Goal: Task Accomplishment & Management: Use online tool/utility

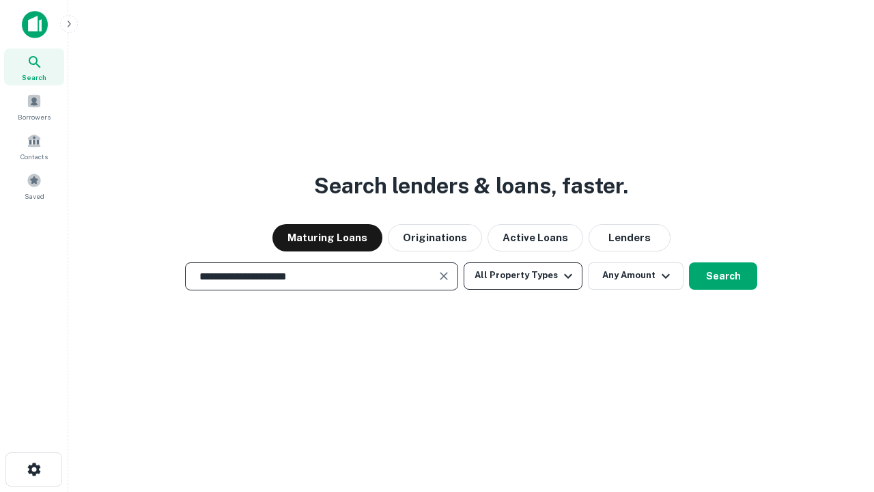
type input "**********"
click at [523, 275] on button "All Property Types" at bounding box center [523, 275] width 119 height 27
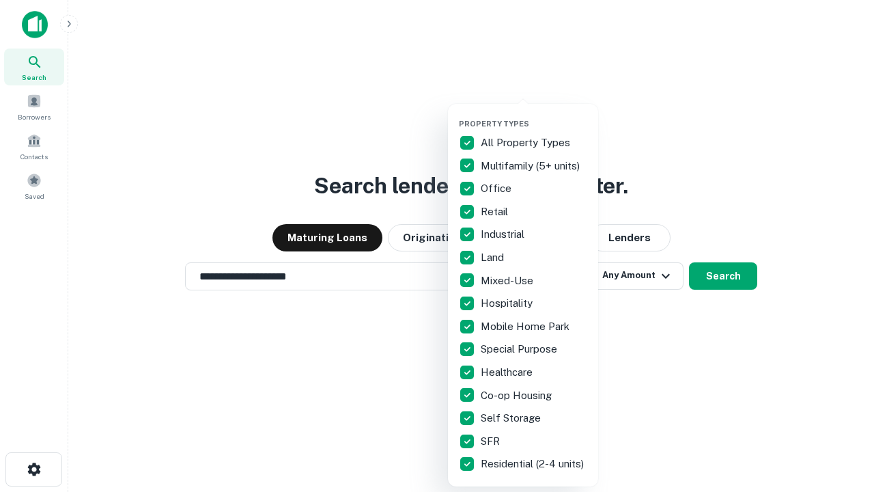
click at [534, 115] on button "button" at bounding box center [534, 115] width 150 height 1
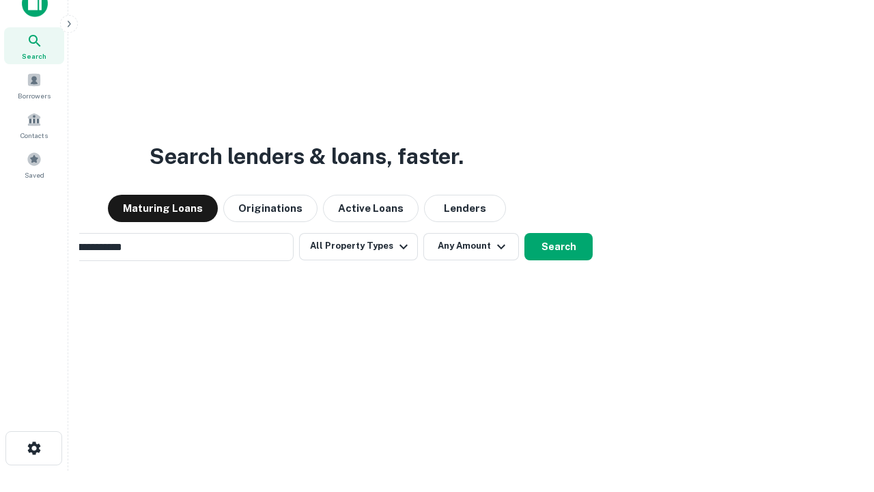
scroll to position [22, 0]
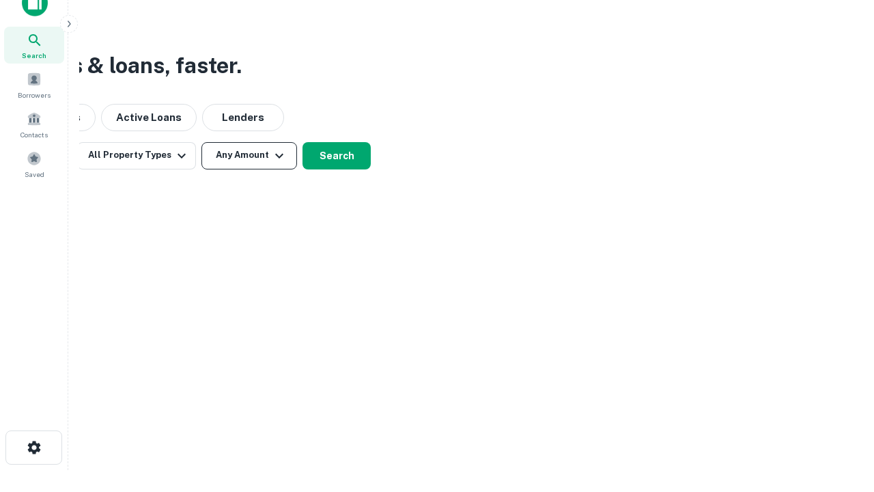
click at [249, 155] on button "Any Amount" at bounding box center [250, 155] width 96 height 27
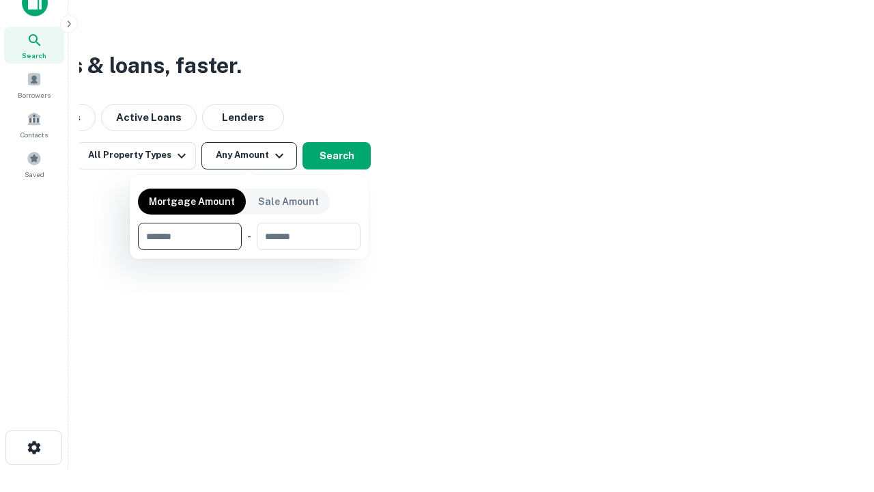
type input "*******"
click at [249, 250] on button "button" at bounding box center [249, 250] width 223 height 1
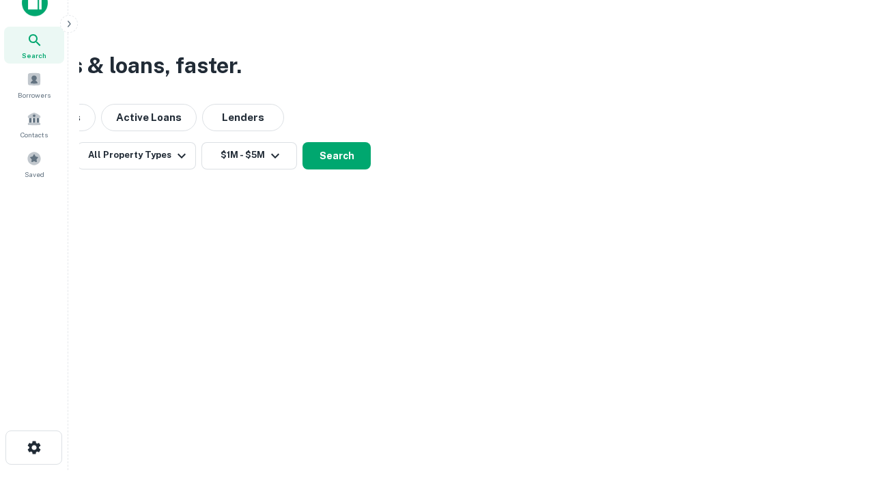
scroll to position [21, 0]
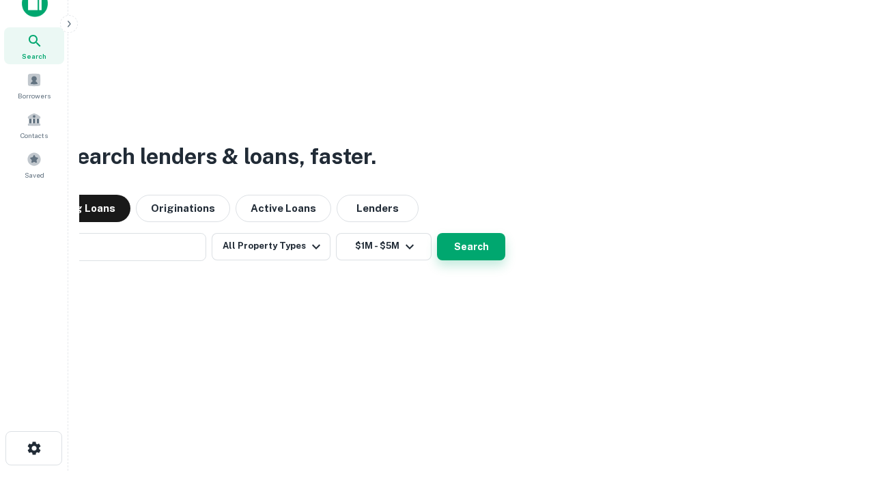
click at [437, 233] on button "Search" at bounding box center [471, 246] width 68 height 27
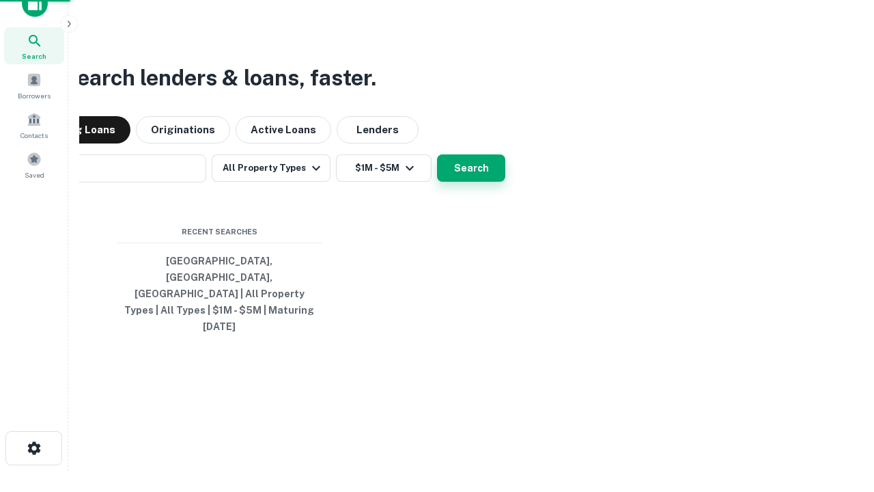
scroll to position [22, 0]
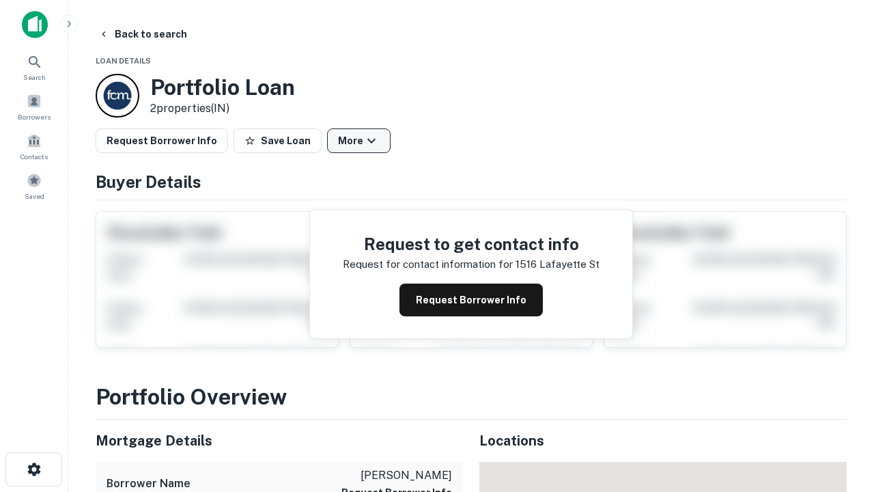
click at [359, 141] on button "More" at bounding box center [359, 140] width 64 height 25
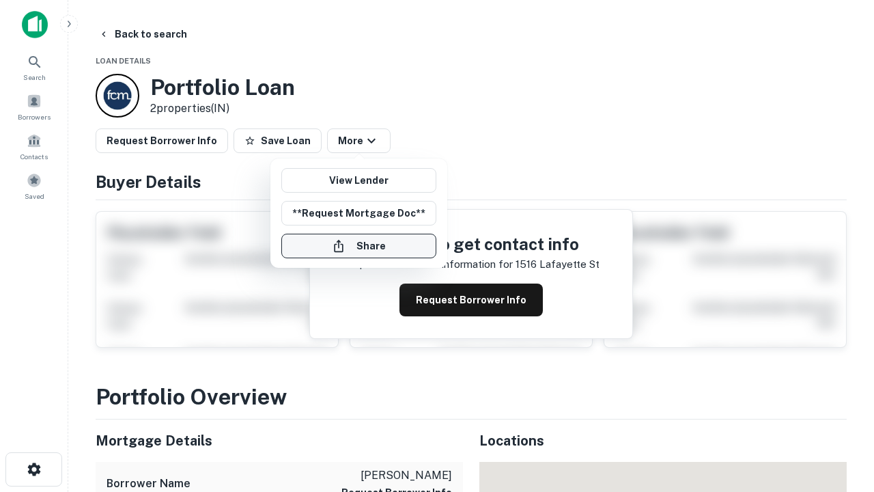
click at [359, 246] on button "Share" at bounding box center [358, 246] width 155 height 25
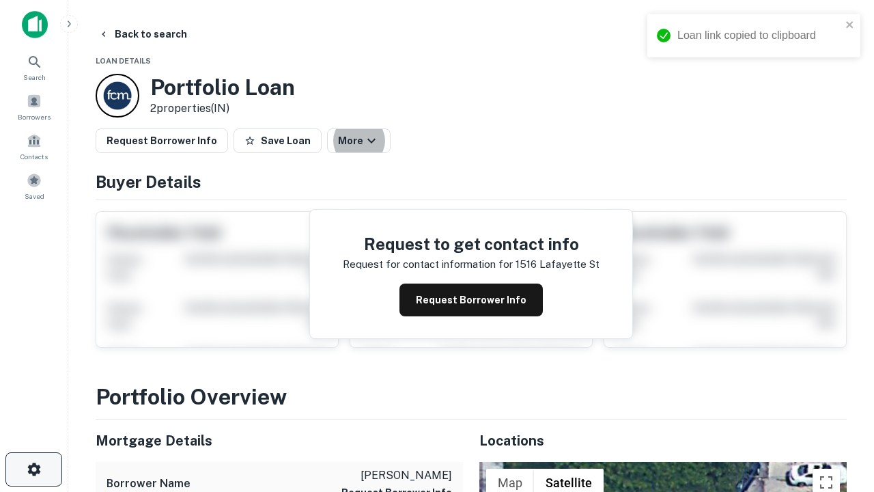
click at [33, 469] on icon "button" at bounding box center [34, 469] width 16 height 16
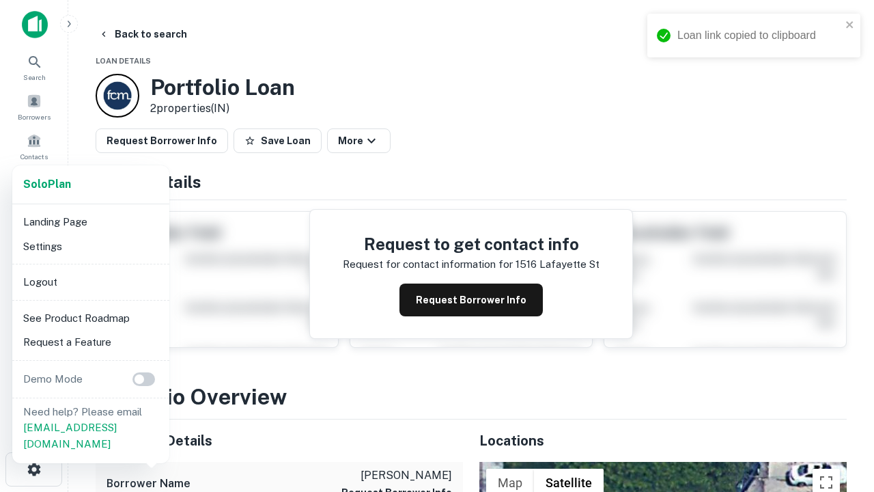
click at [90, 281] on li "Logout" at bounding box center [91, 282] width 146 height 25
